Goal: Navigation & Orientation: Find specific page/section

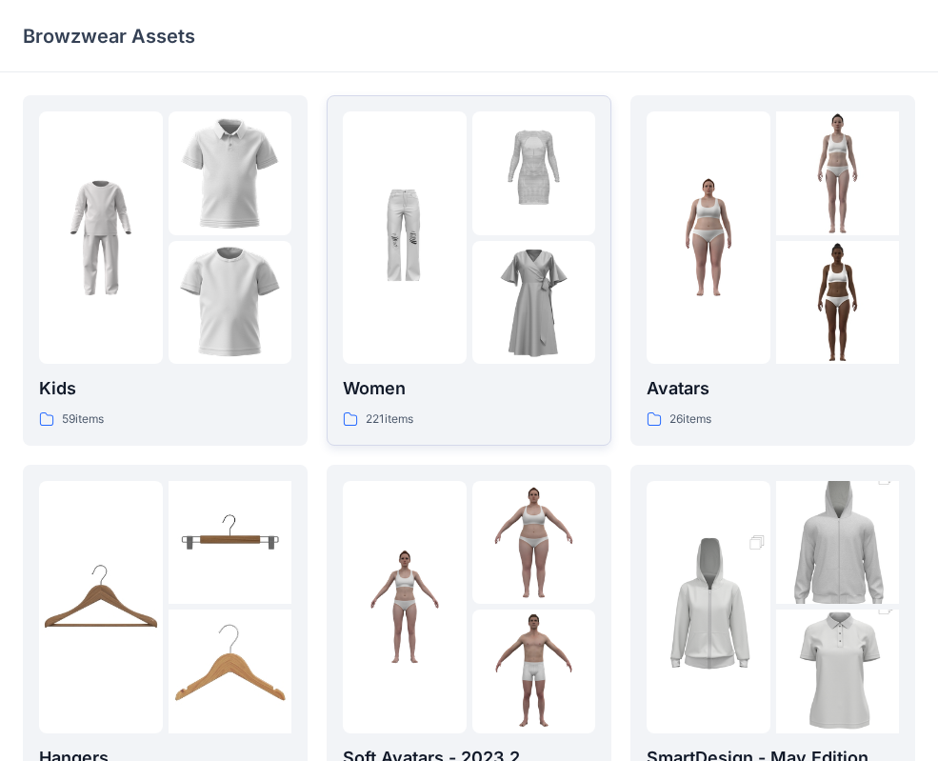
click at [495, 267] on div at bounding box center [534, 303] width 124 height 124
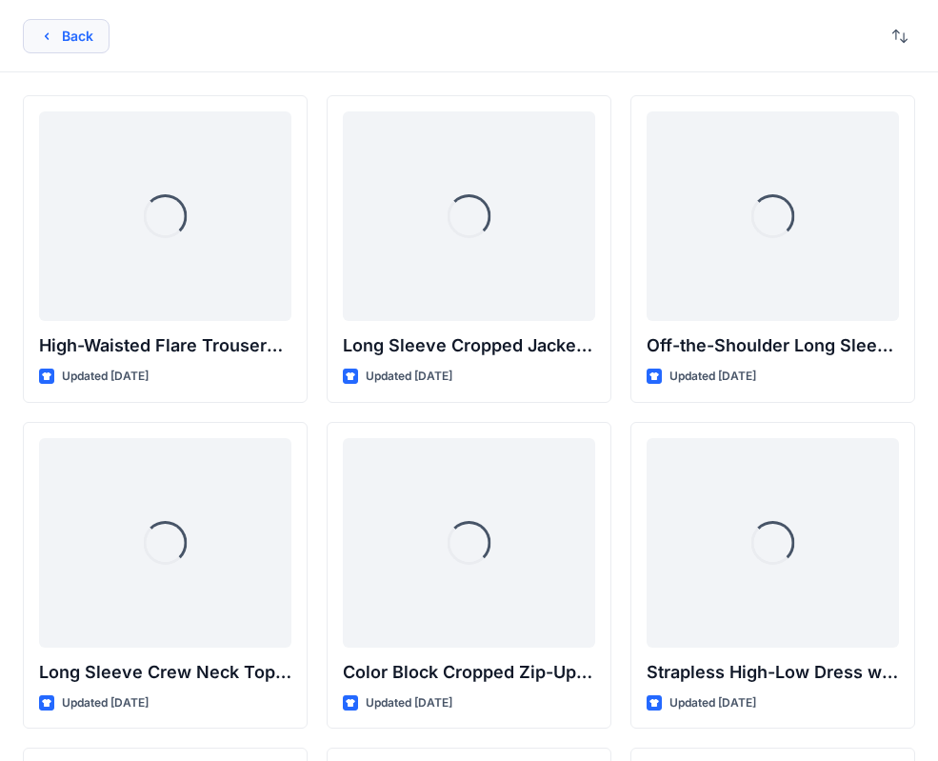
click at [76, 48] on button "Back" at bounding box center [66, 36] width 87 height 34
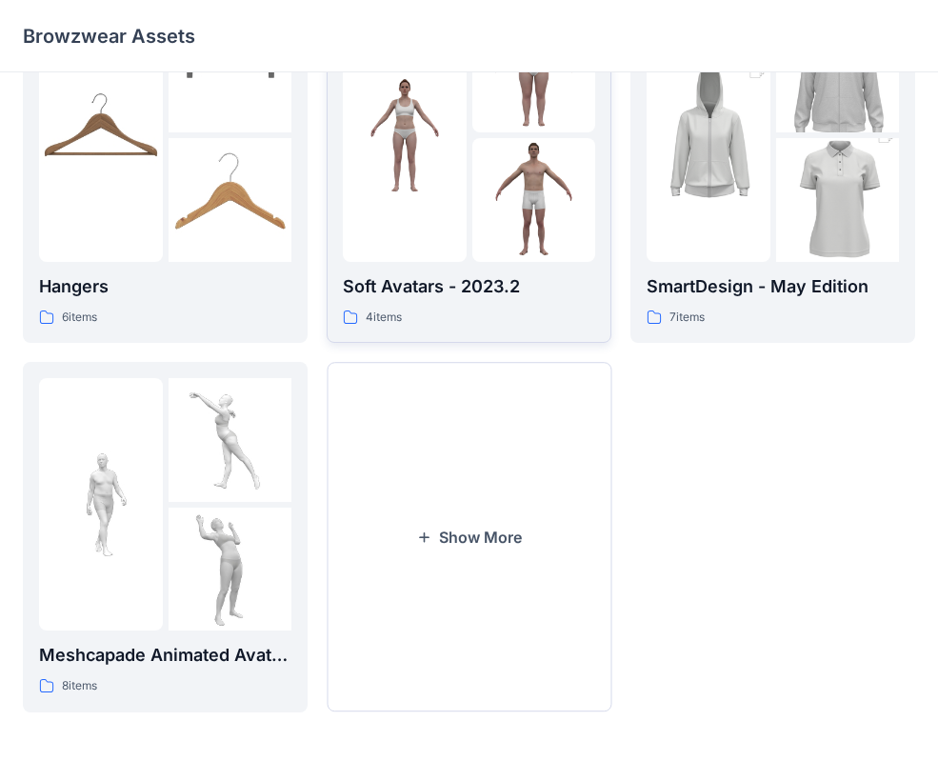
scroll to position [475, 0]
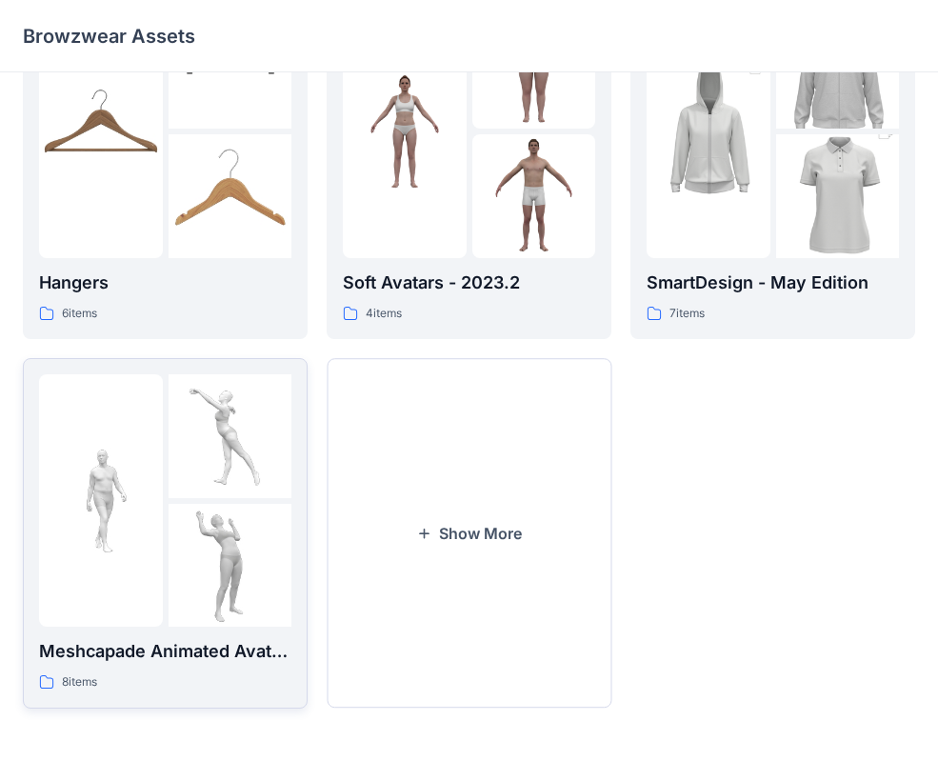
click at [220, 489] on img at bounding box center [231, 436] width 124 height 124
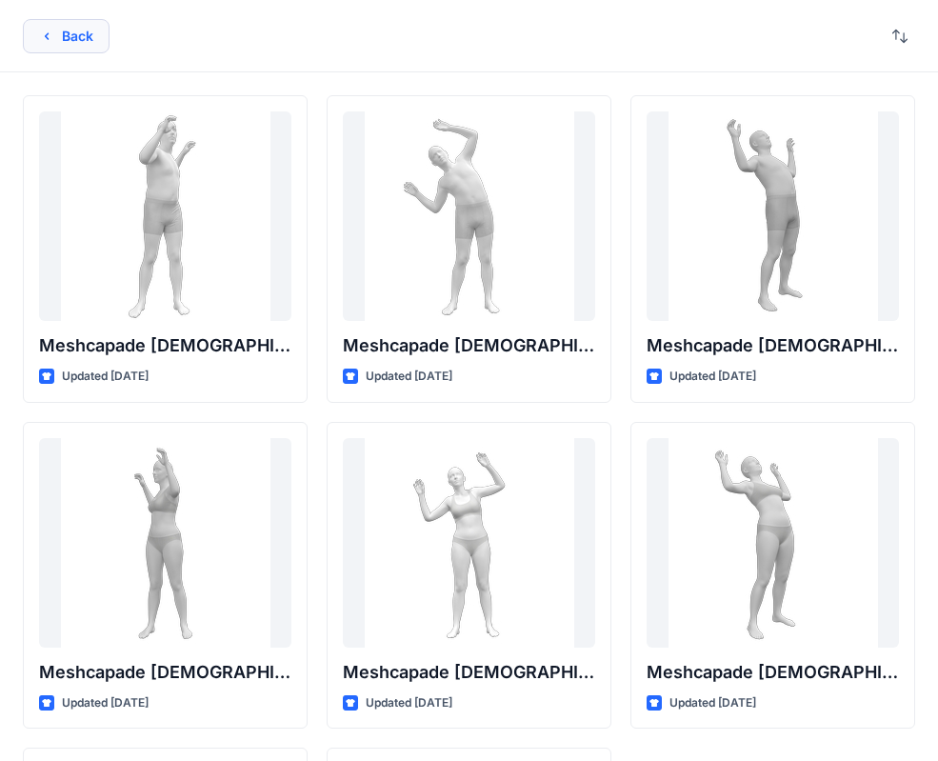
click at [36, 21] on button "Back" at bounding box center [66, 36] width 87 height 34
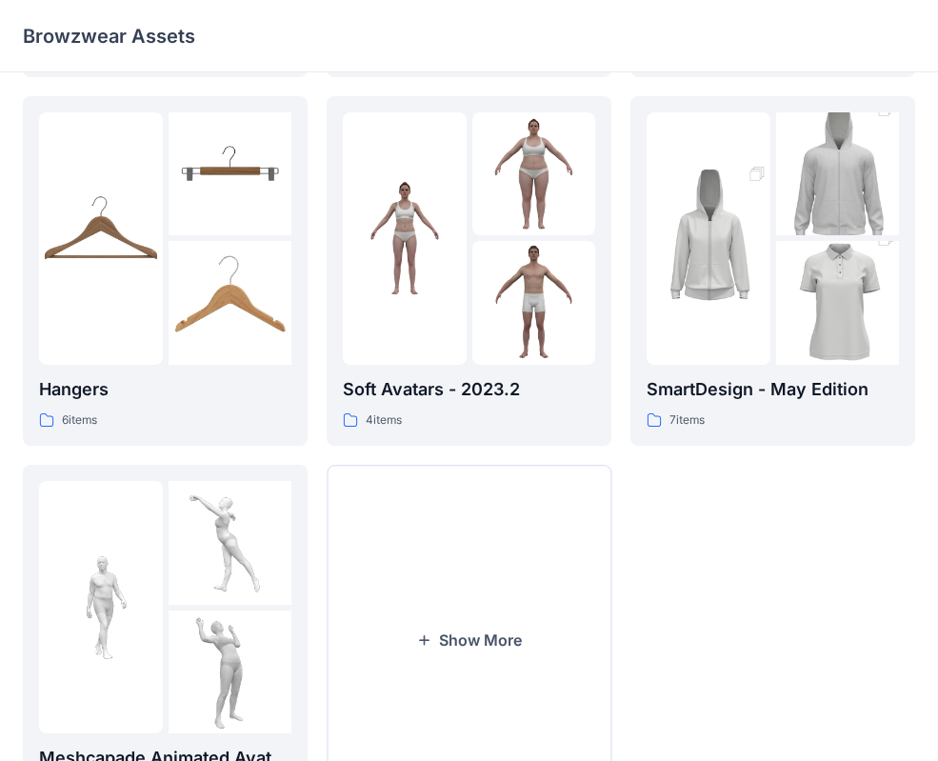
scroll to position [287, 0]
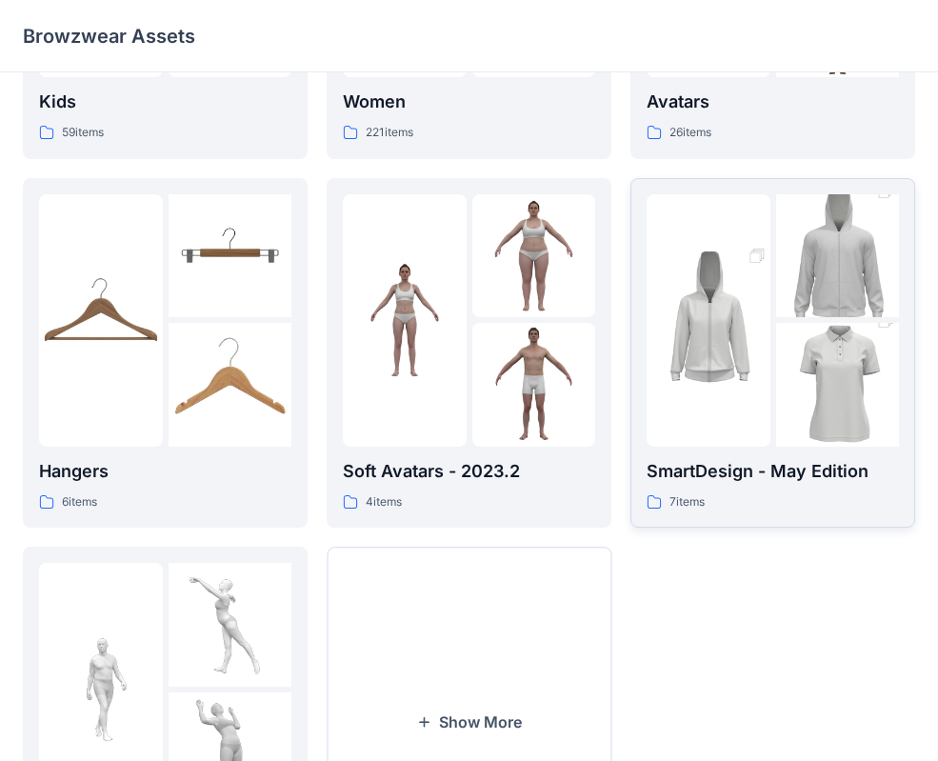
click at [724, 259] on img at bounding box center [709, 320] width 124 height 185
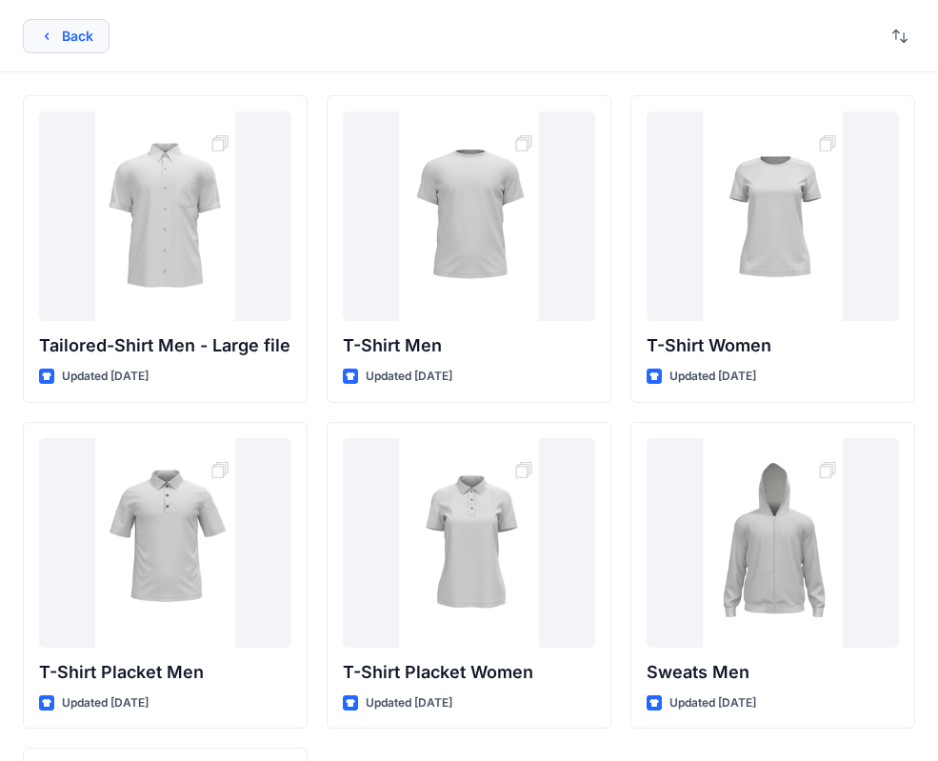
click at [71, 35] on button "Back" at bounding box center [66, 36] width 87 height 34
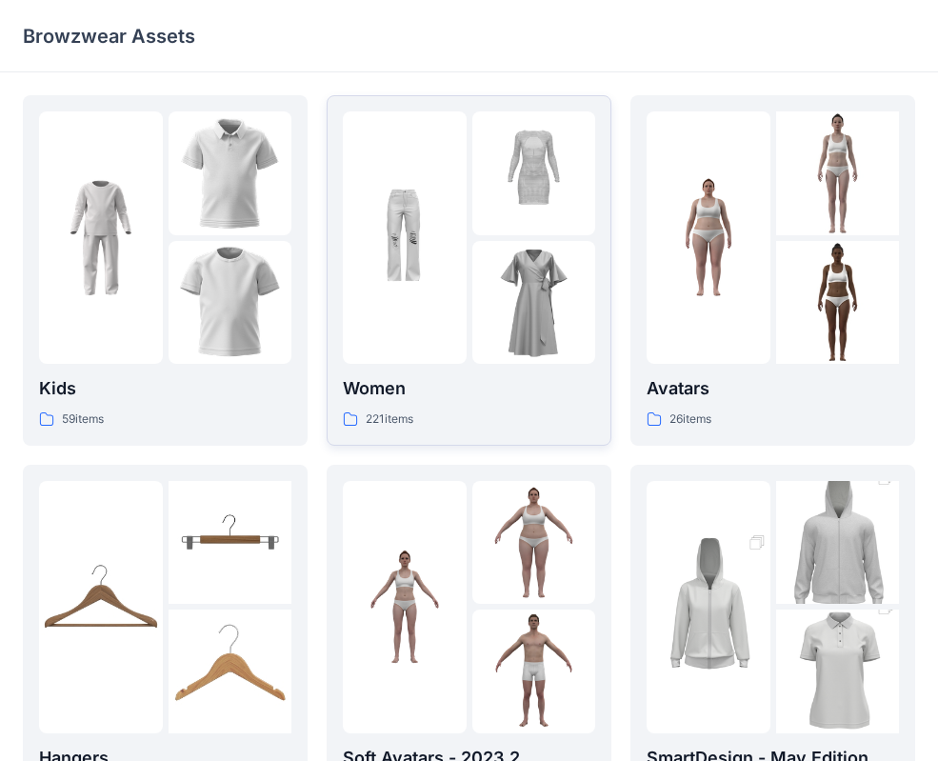
click at [402, 268] on img at bounding box center [405, 238] width 124 height 124
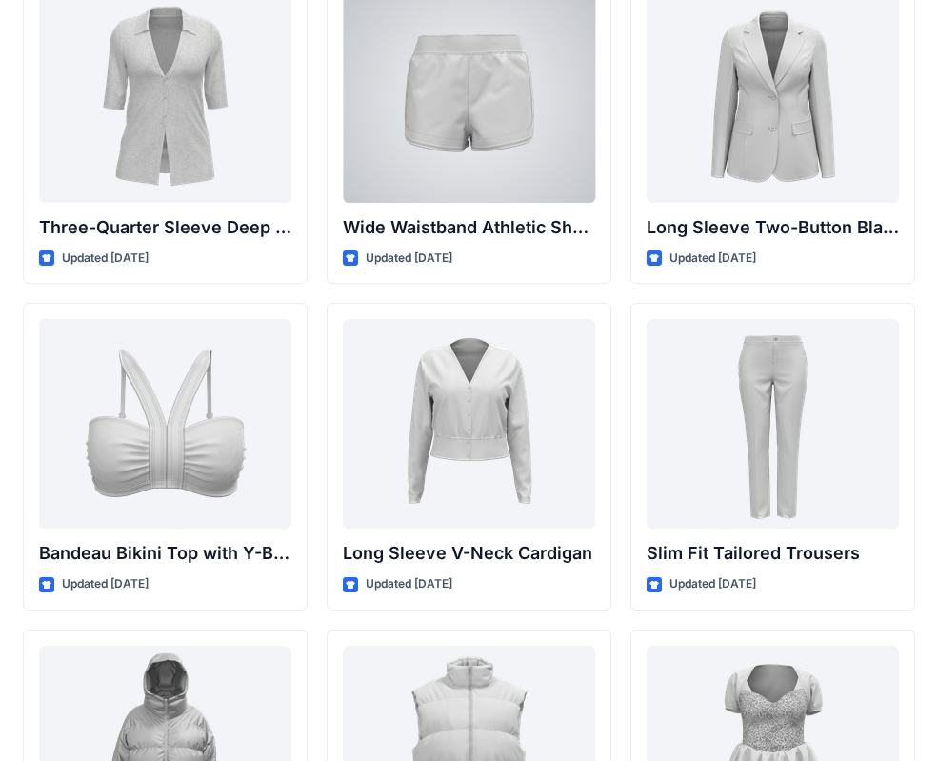
scroll to position [1748, 0]
